Goal: Obtain resource: Download file/media

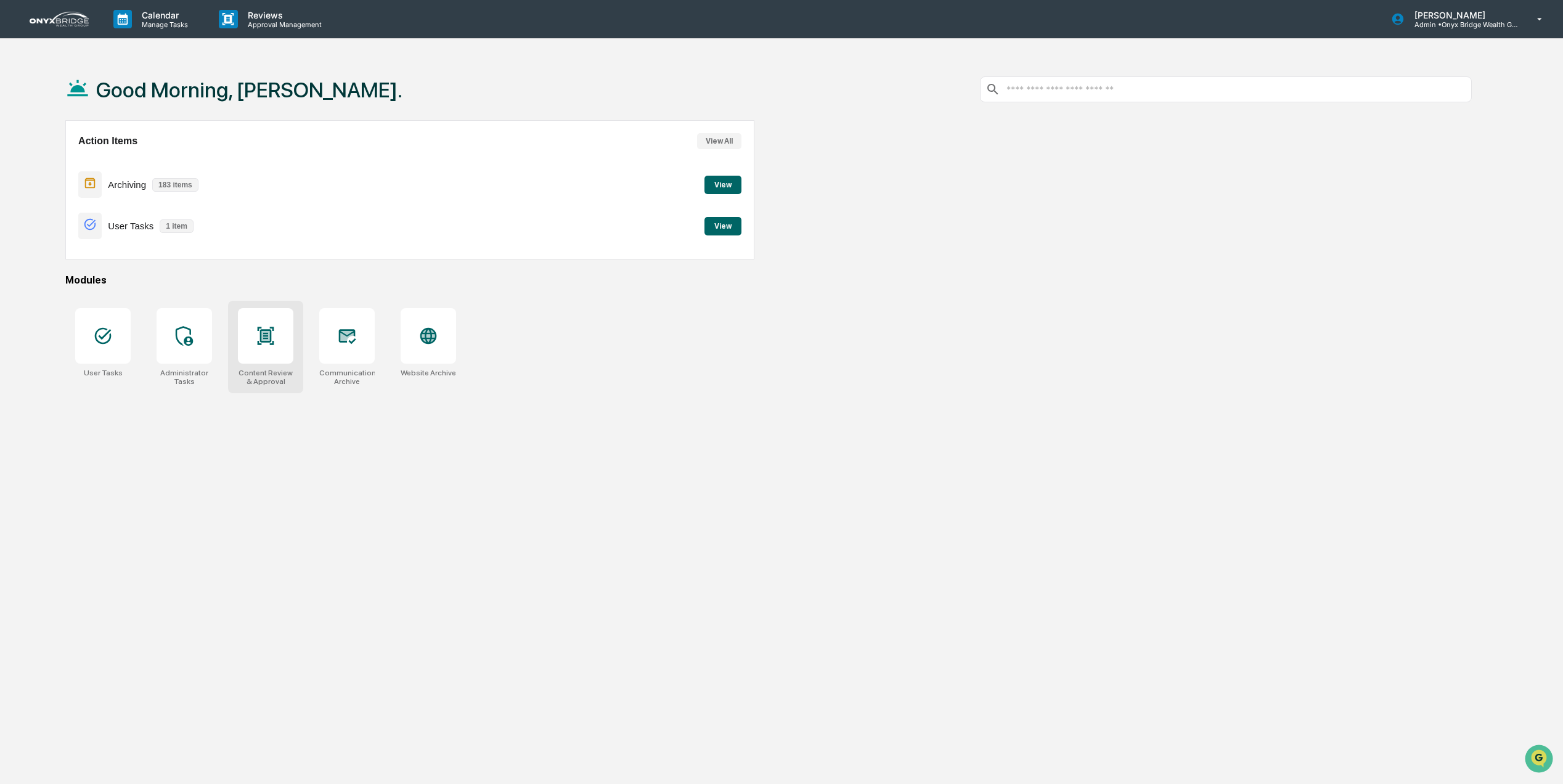
click at [273, 326] on icon at bounding box center [265, 335] width 20 height 20
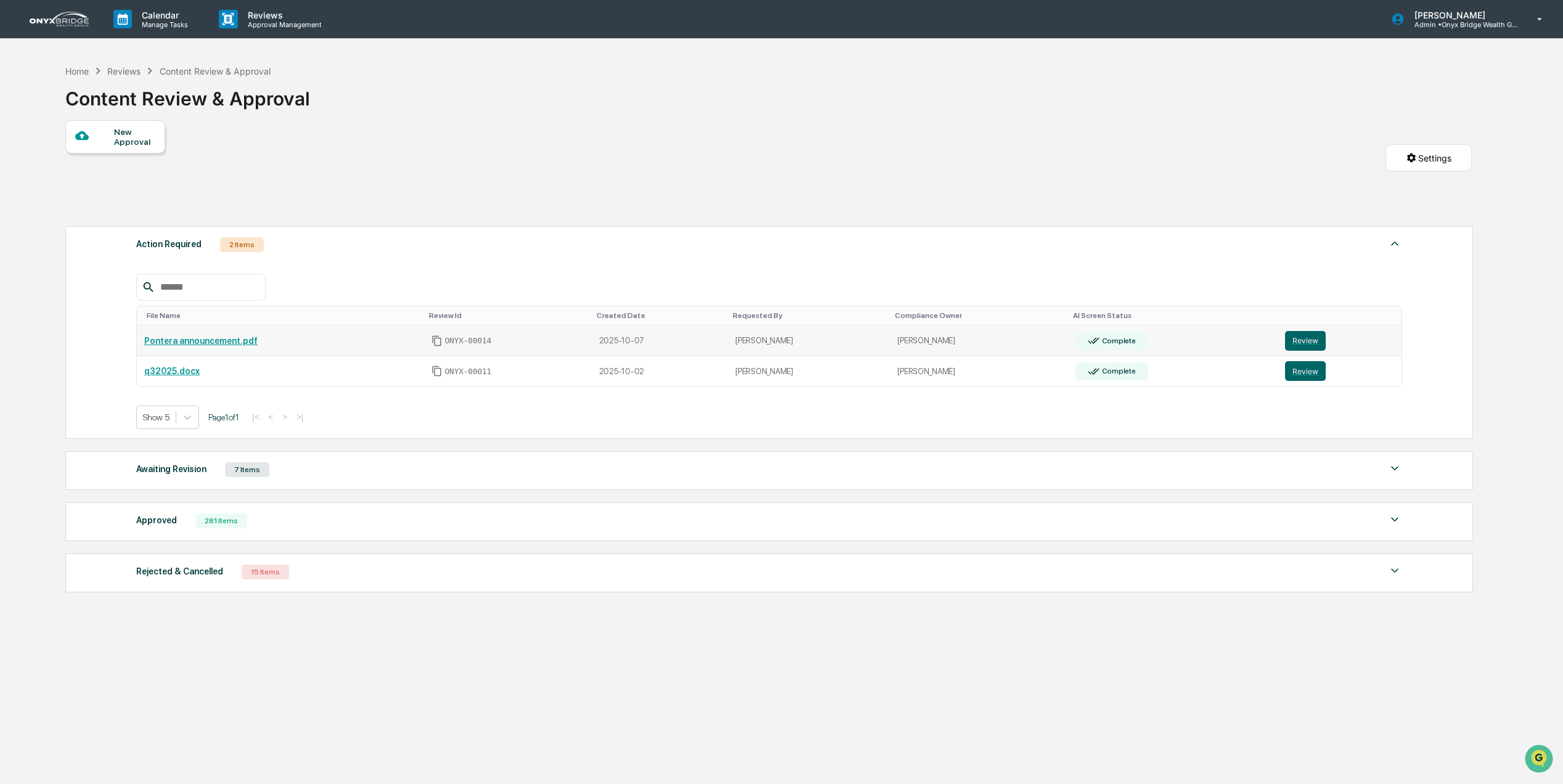
click at [213, 346] on link "Pontera announcement.pdf" at bounding box center [201, 341] width 113 height 10
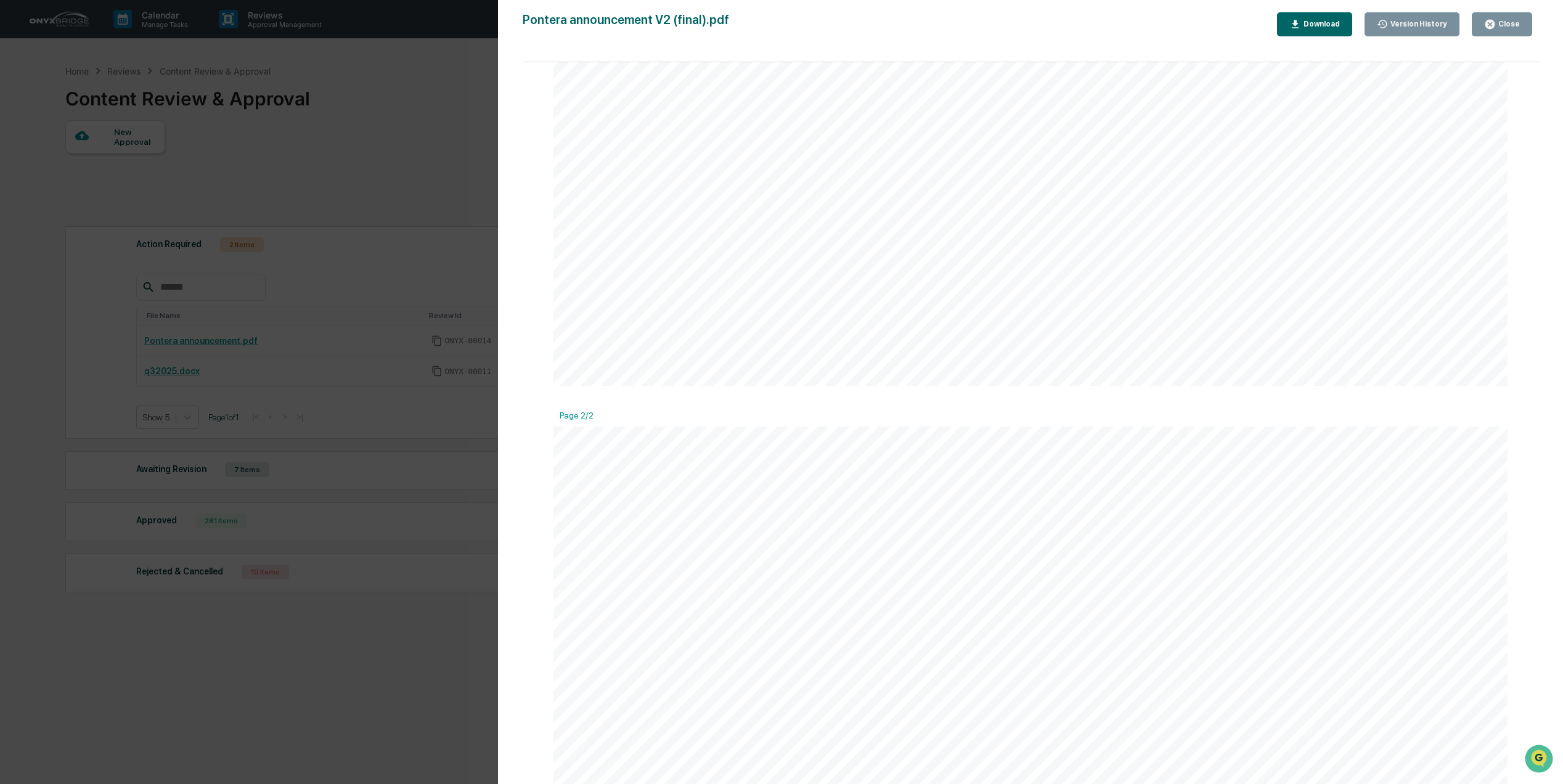
scroll to position [986, 0]
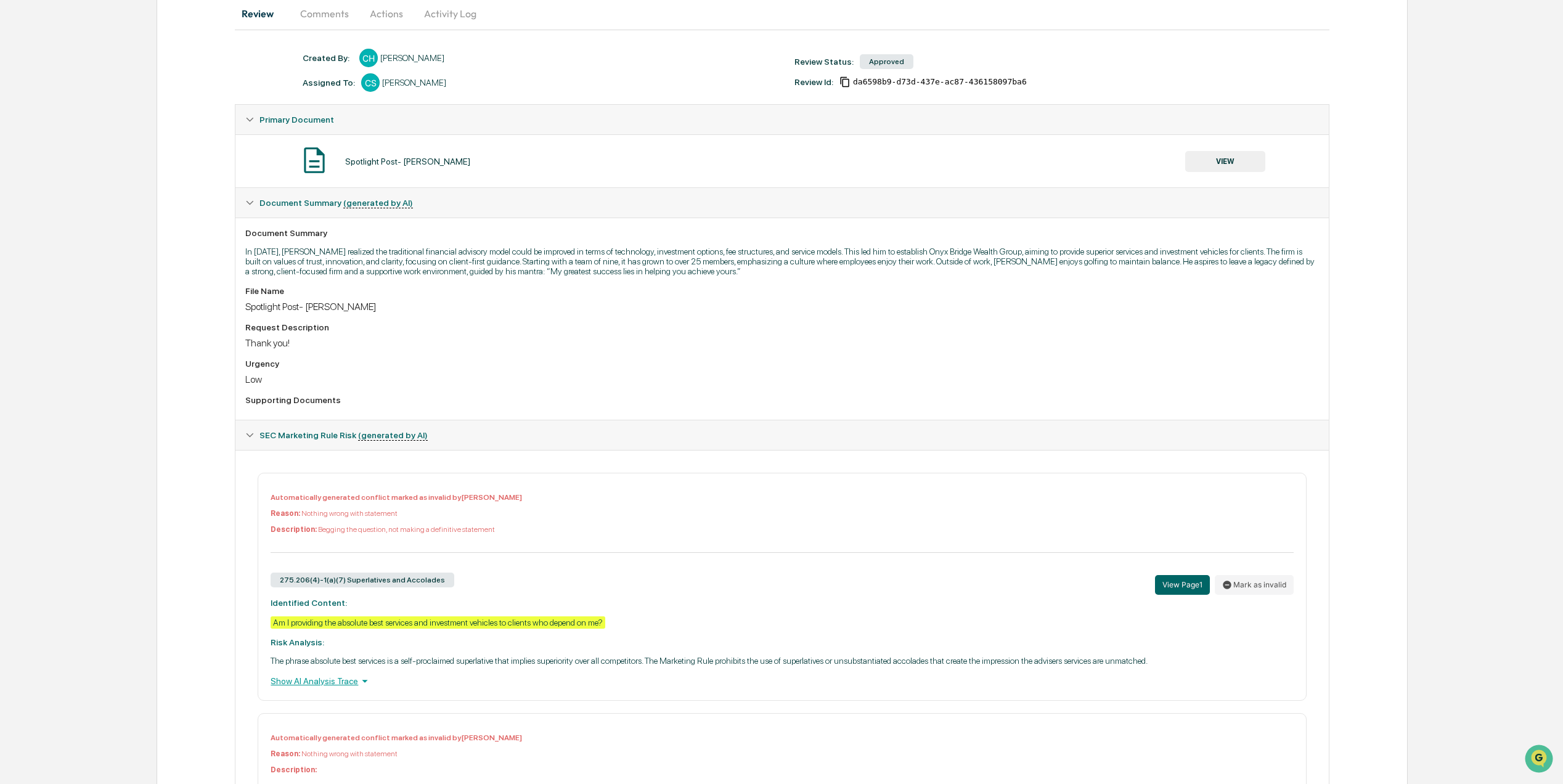
scroll to position [45, 0]
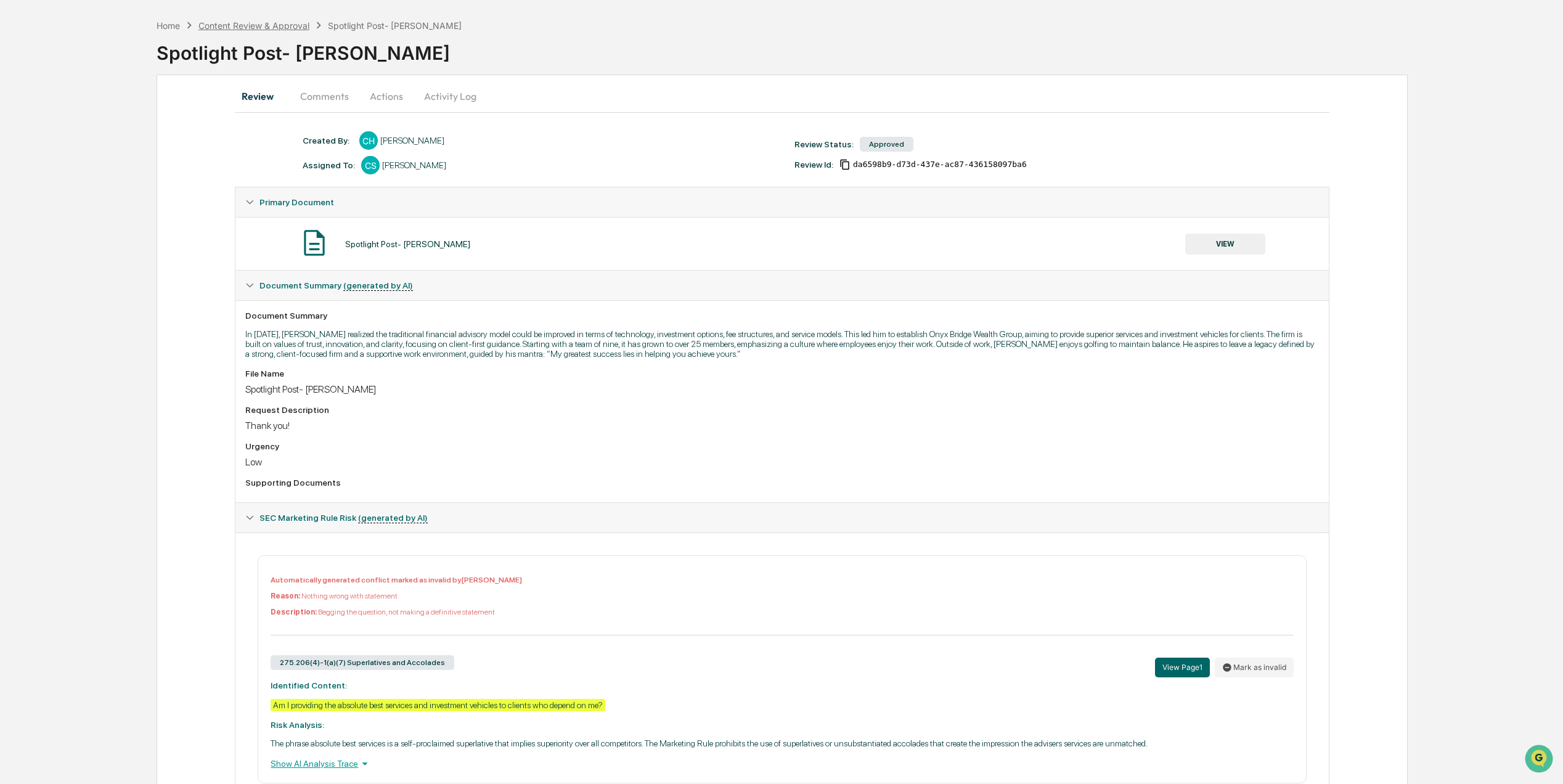
click at [267, 23] on div "Content Review & Approval" at bounding box center [254, 26] width 111 height 10
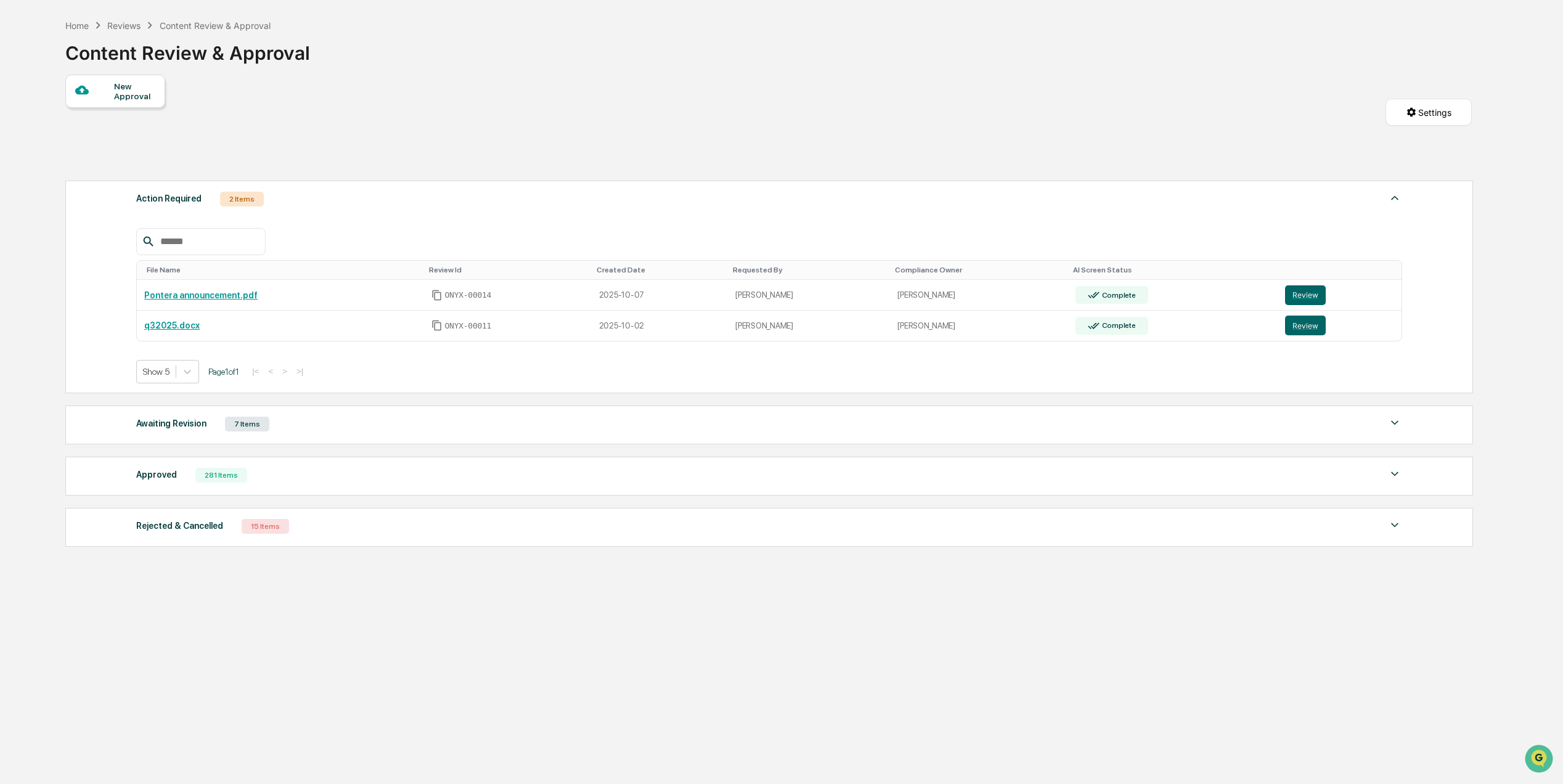
click at [239, 427] on div "7 Items" at bounding box center [247, 424] width 44 height 15
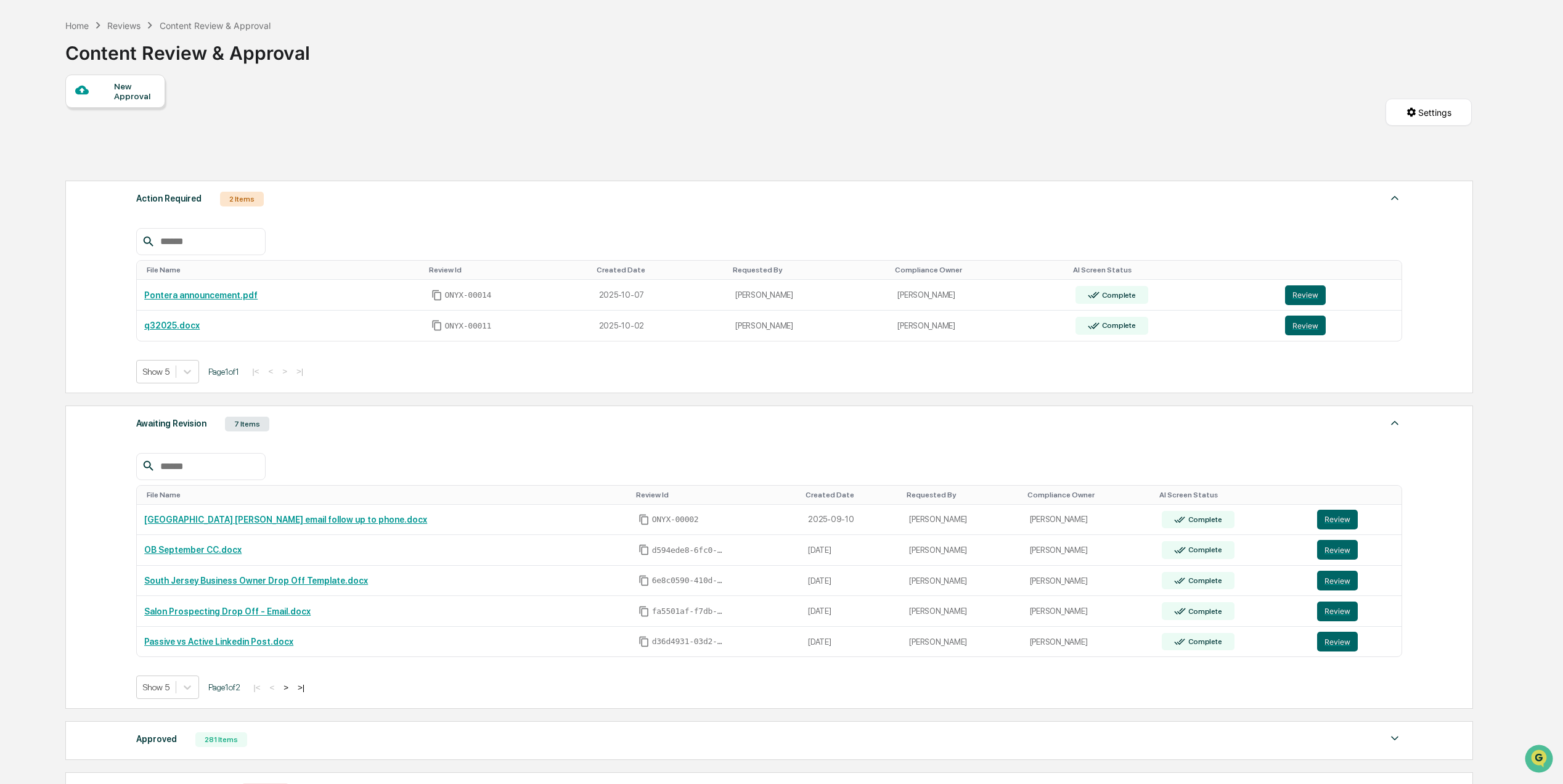
click at [292, 693] on button ">" at bounding box center [286, 688] width 12 height 10
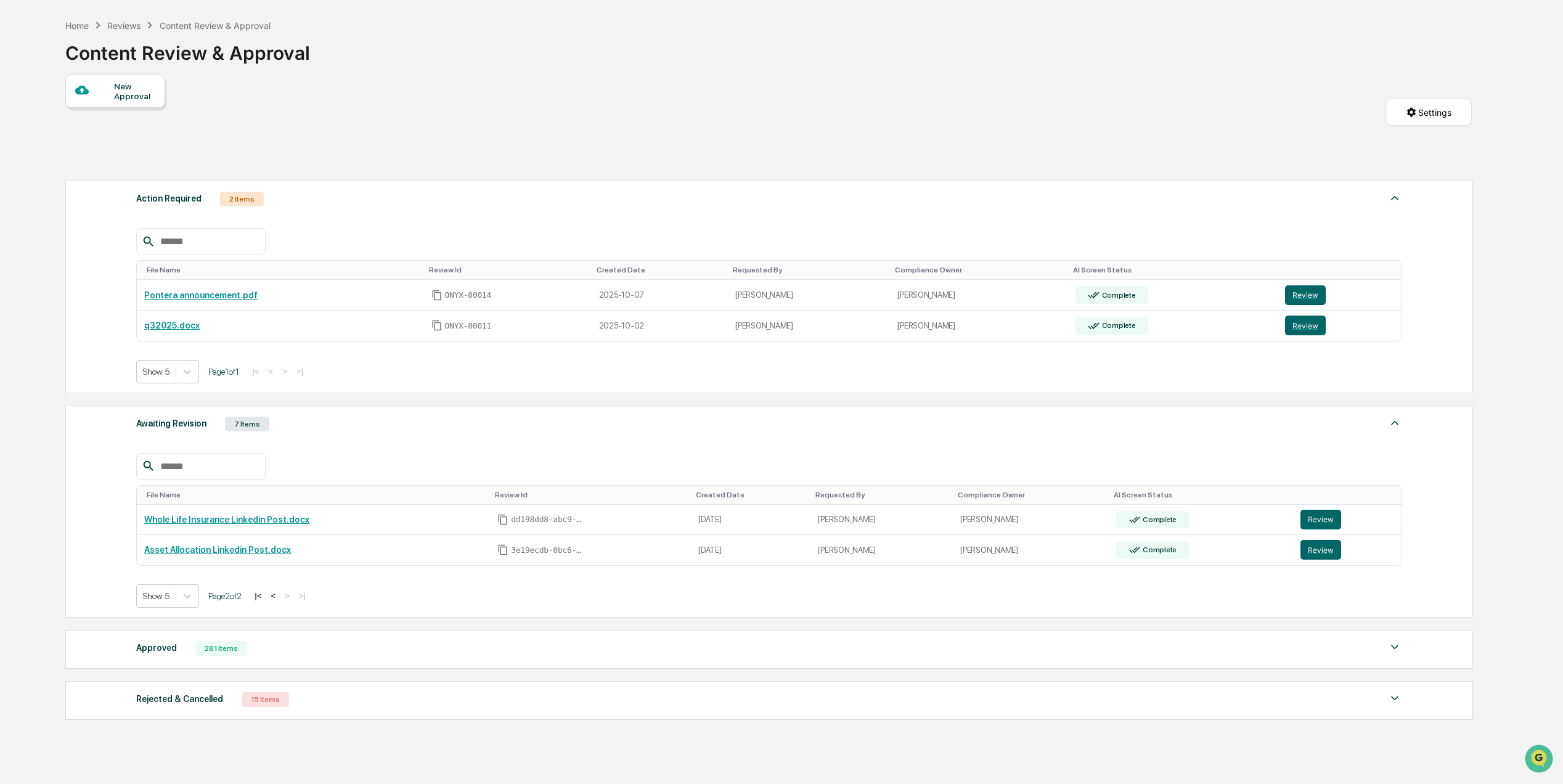
click at [163, 656] on div "Approved" at bounding box center [157, 647] width 41 height 16
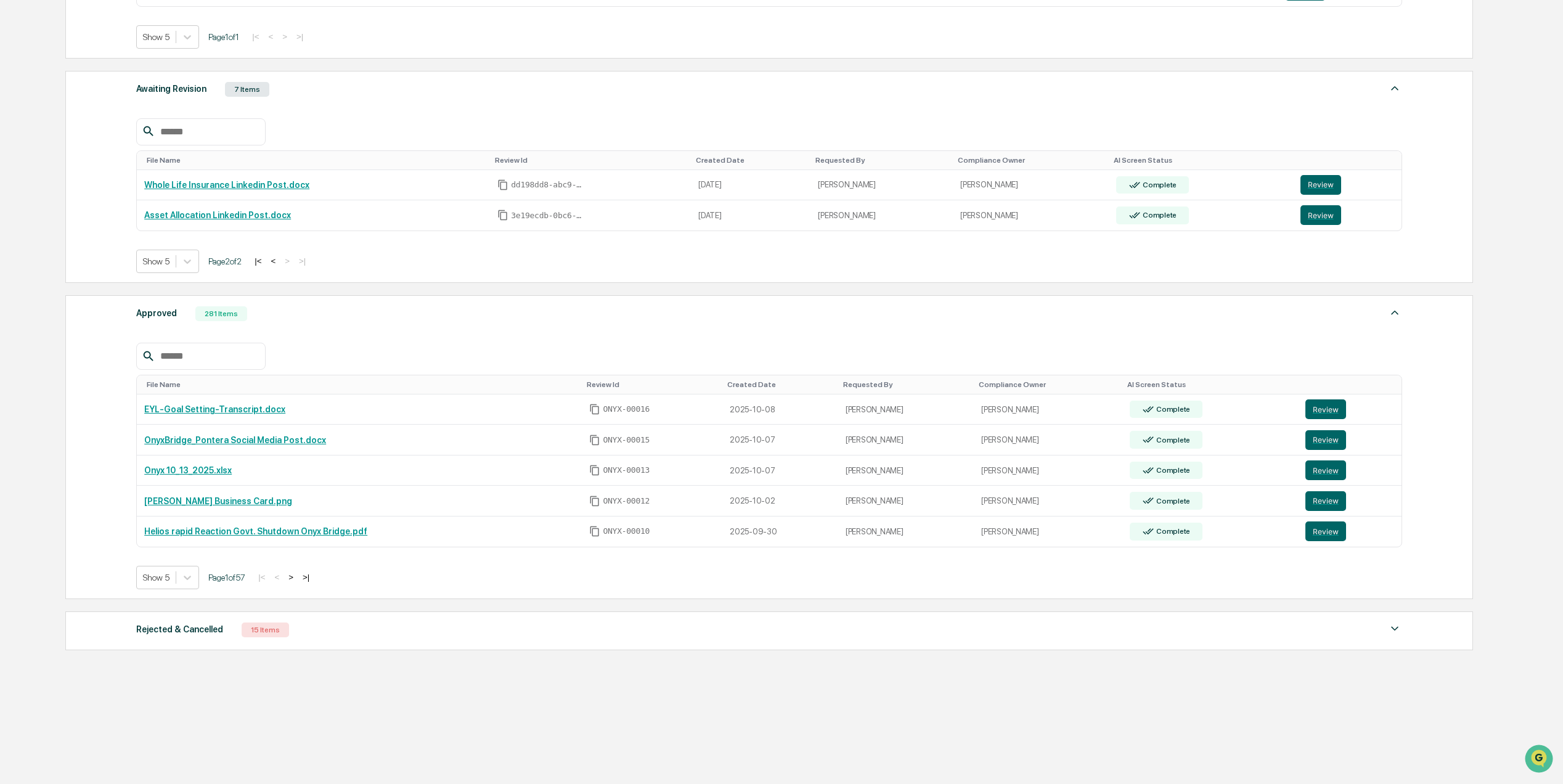
scroll to position [408, 0]
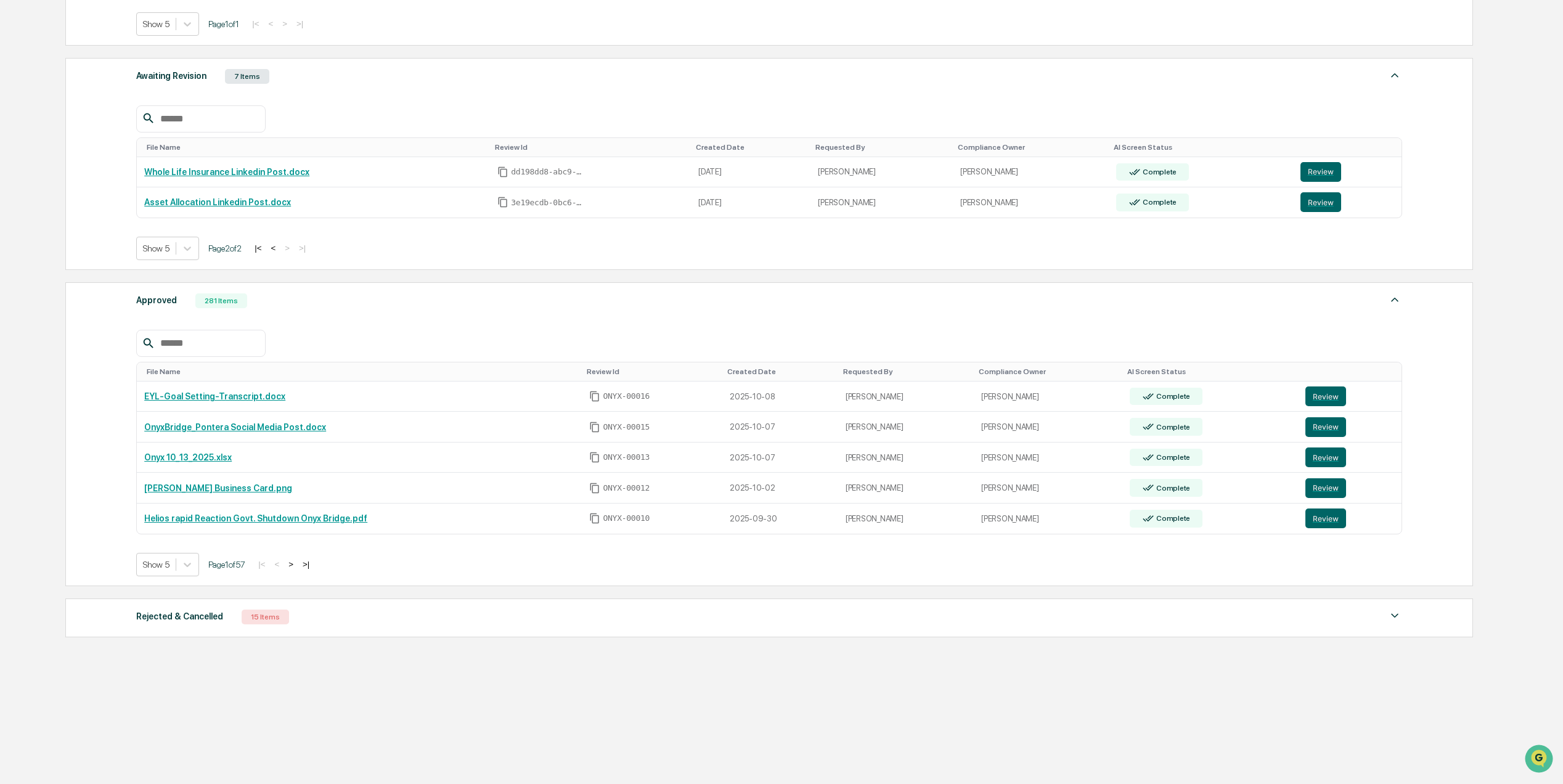
click at [296, 565] on button ">" at bounding box center [291, 564] width 12 height 10
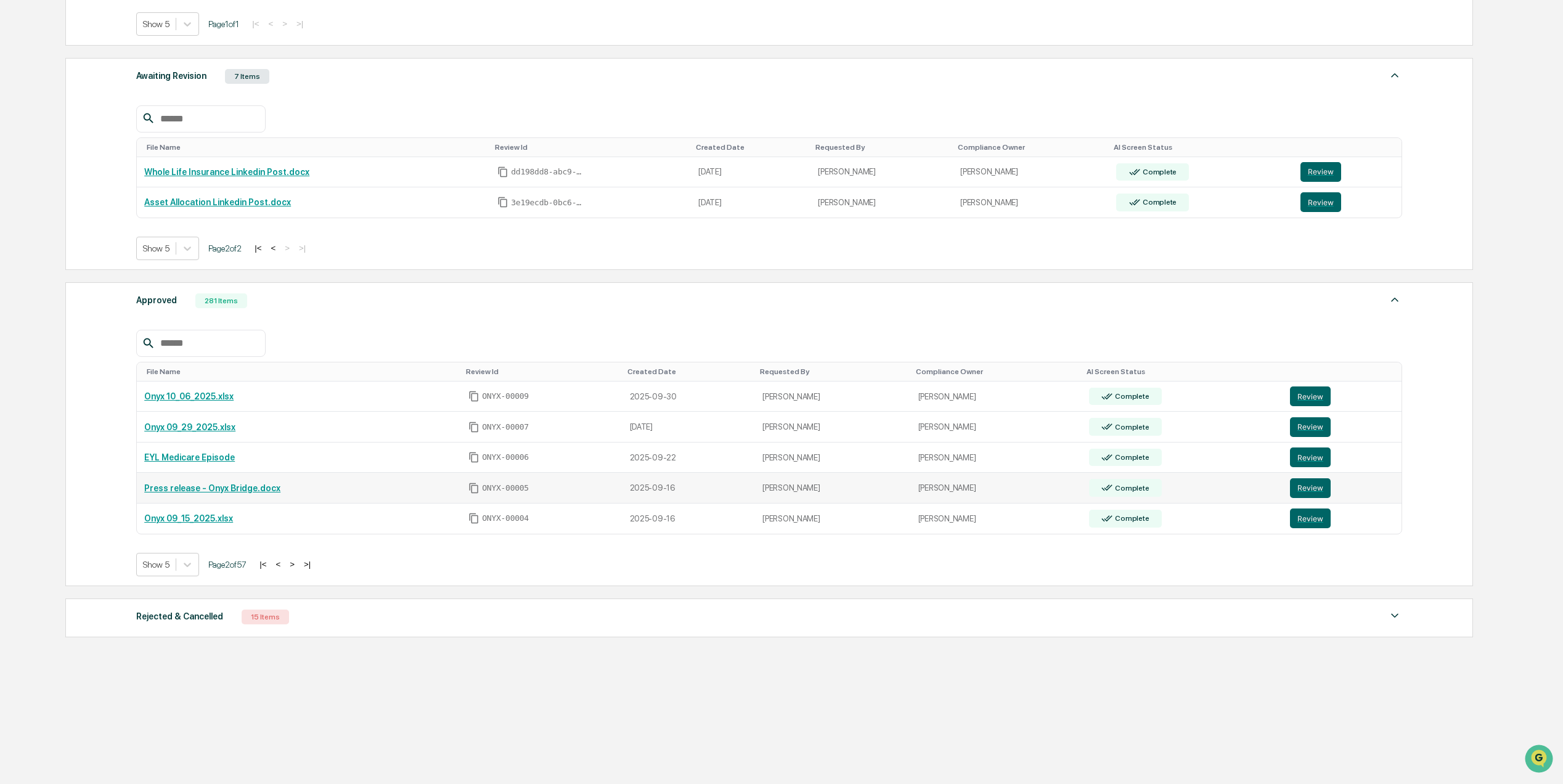
click at [250, 483] on link "Press release - Onyx Bridge.docx" at bounding box center [212, 488] width 136 height 10
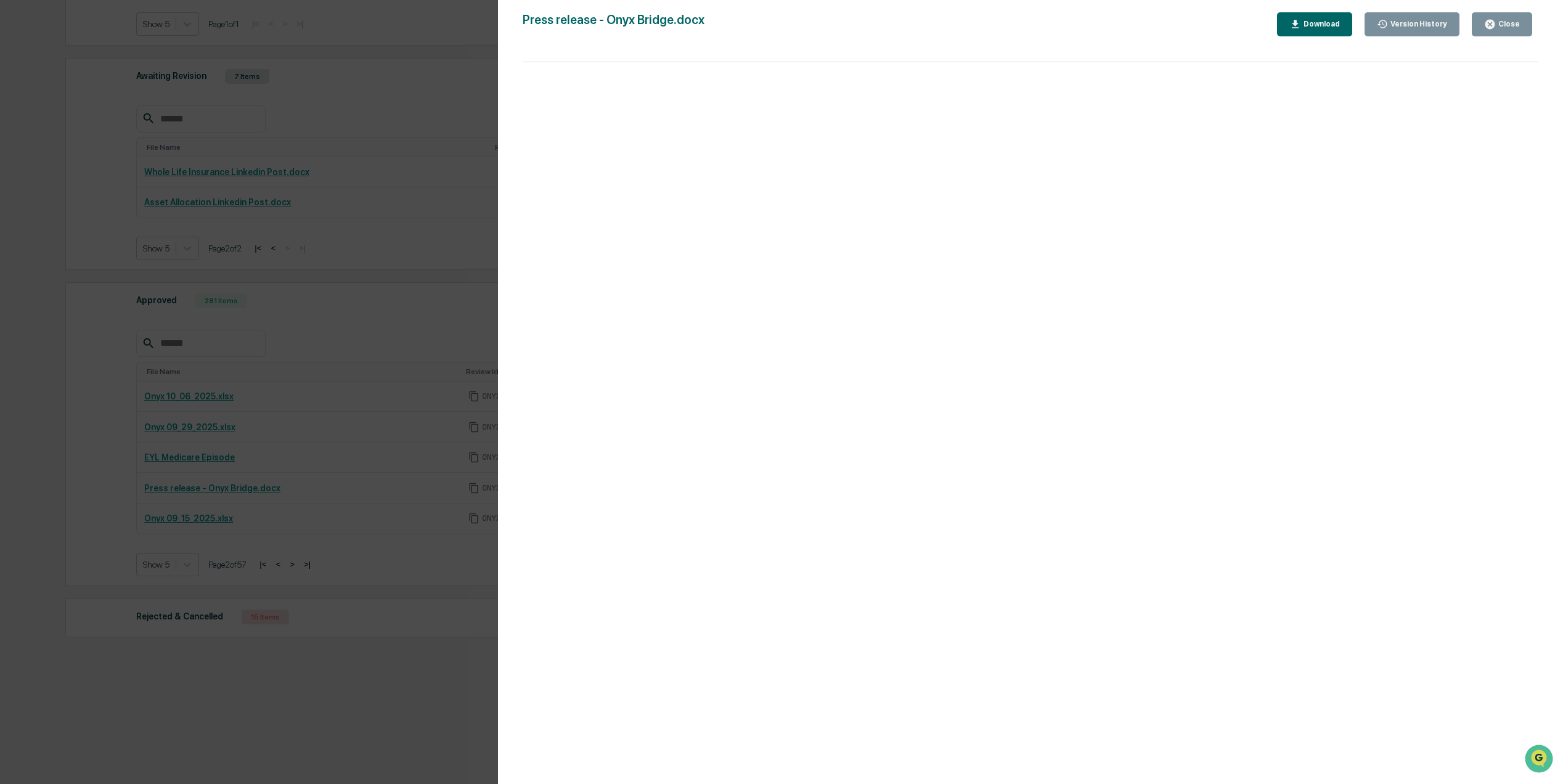
click at [1301, 29] on icon "button" at bounding box center [1295, 24] width 12 height 12
click at [1519, 15] on button "Close" at bounding box center [1502, 24] width 61 height 24
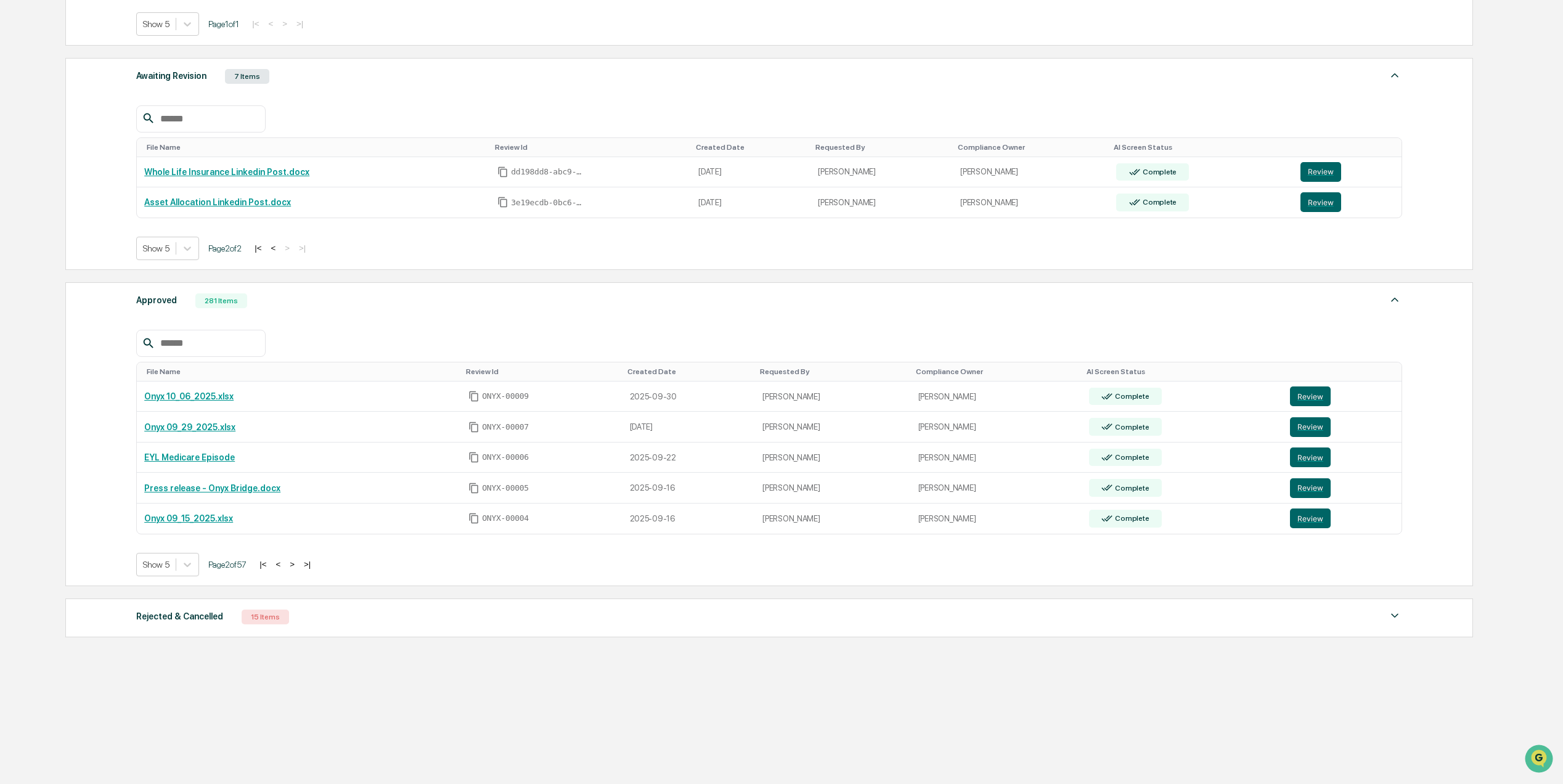
click at [195, 341] on input "text" at bounding box center [208, 343] width 105 height 16
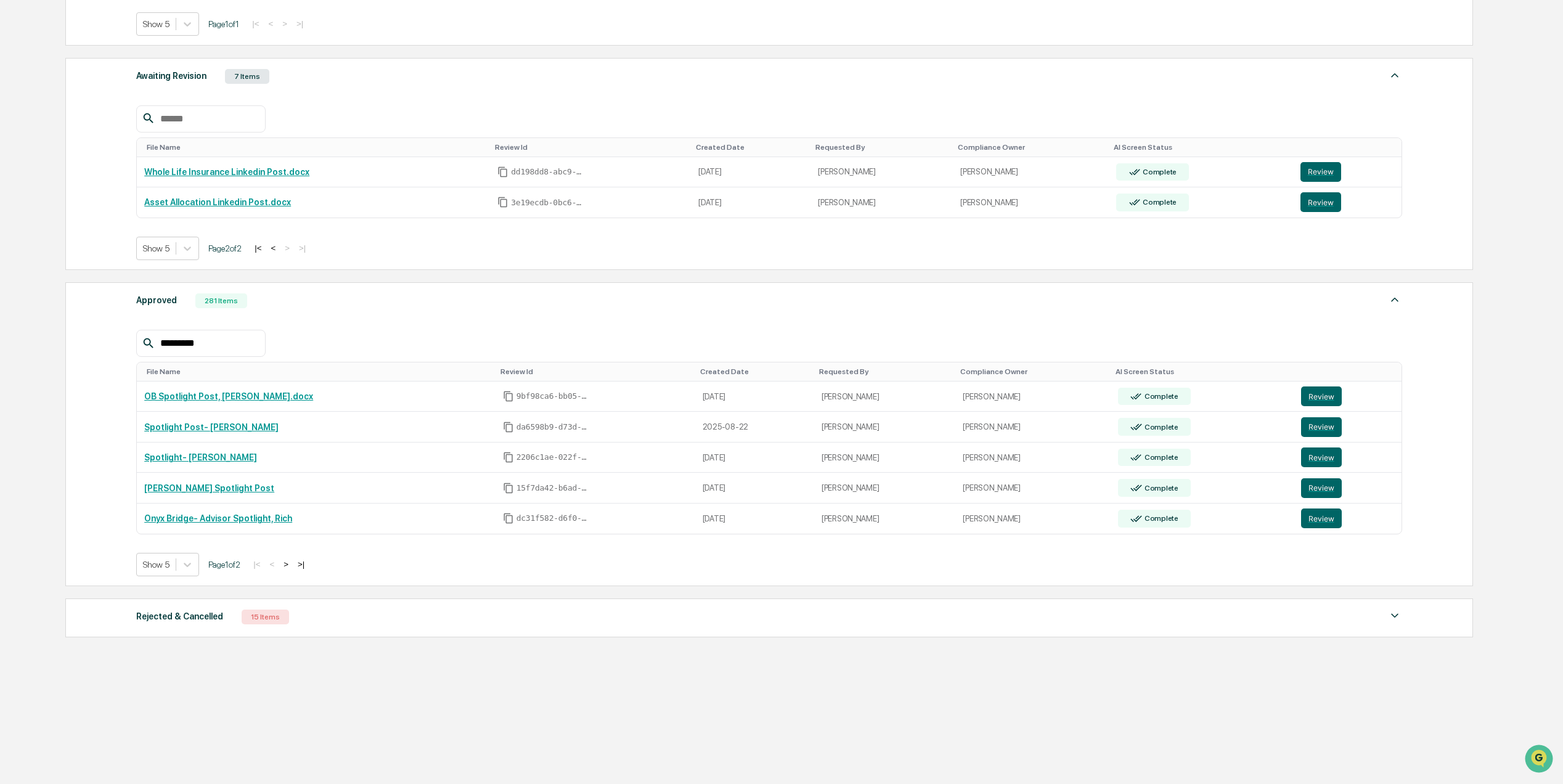
type input "*********"
click at [207, 422] on link "Spotlight Post- Jared" at bounding box center [212, 427] width 134 height 10
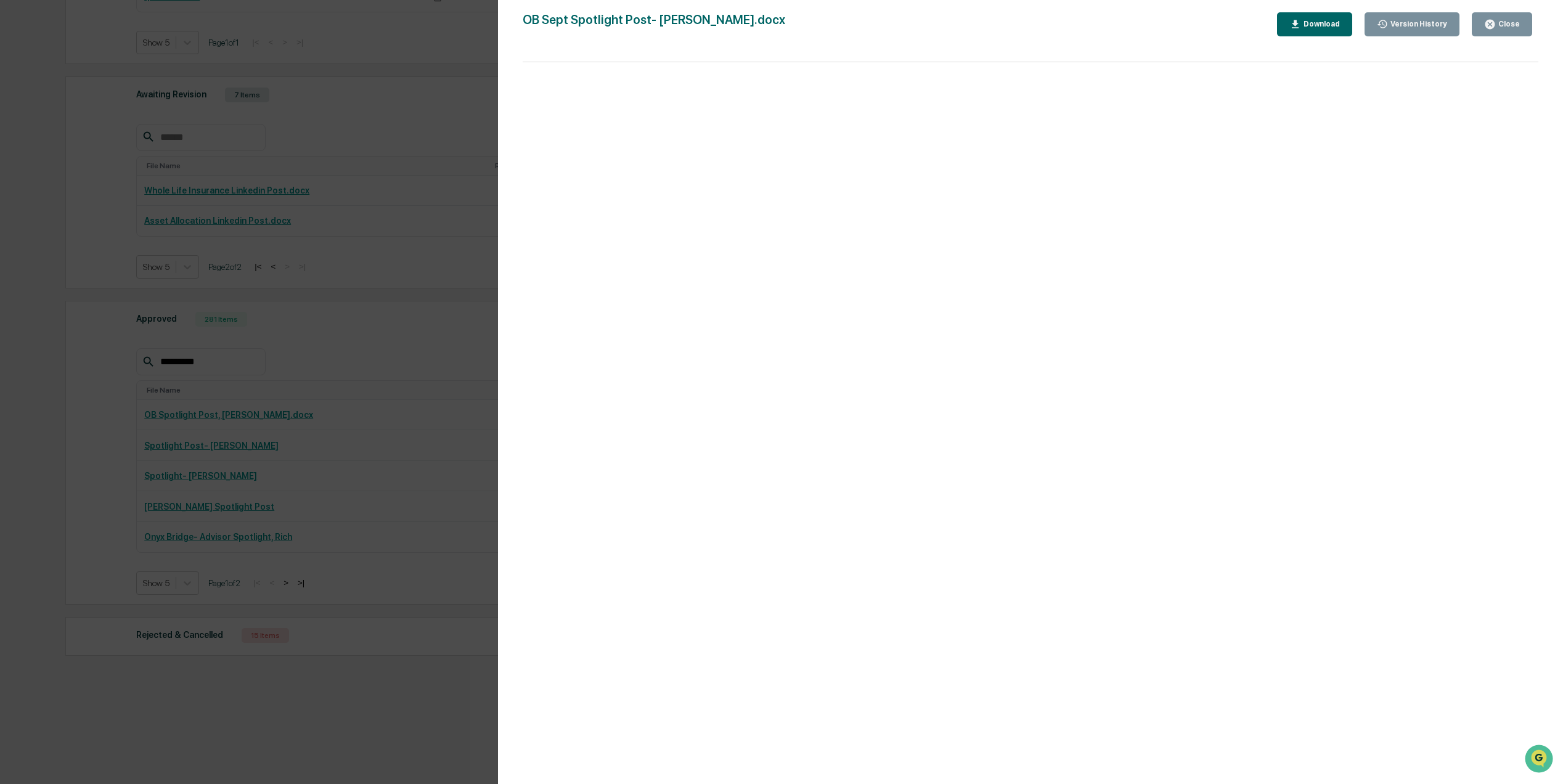
scroll to position [0, 0]
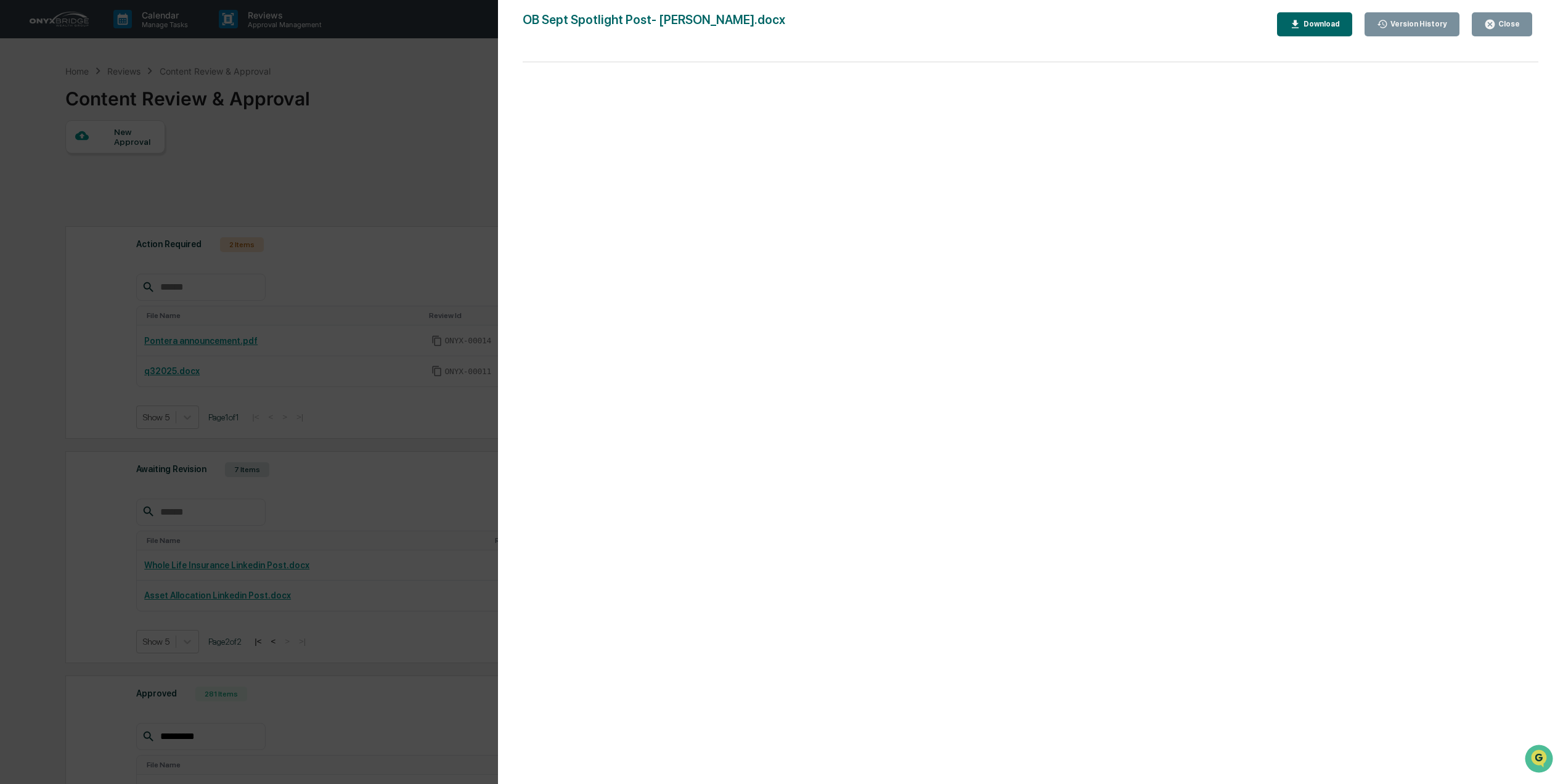
click at [1514, 20] on div "Close" at bounding box center [1508, 24] width 24 height 9
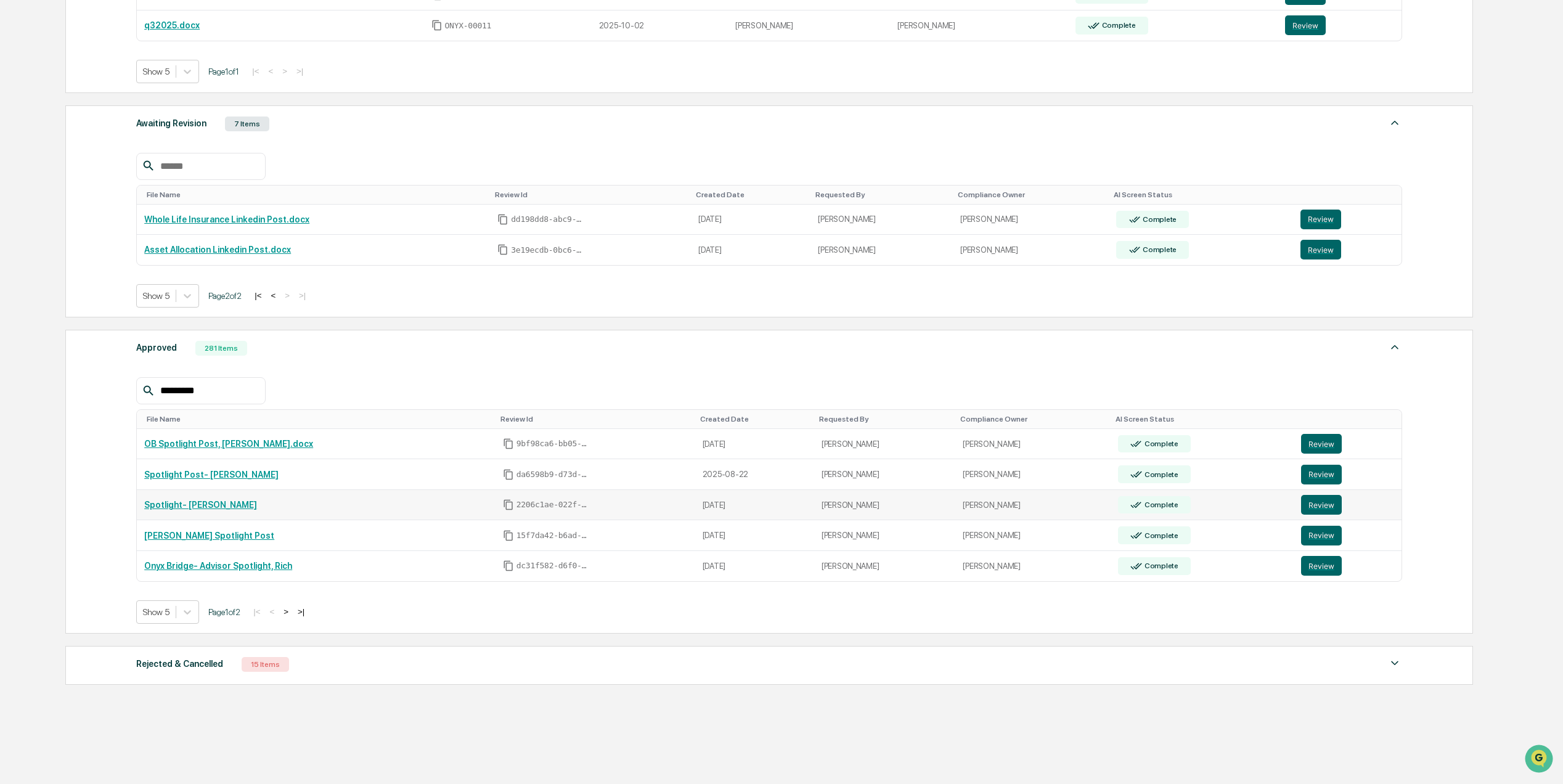
scroll to position [408, 0]
